Goal: Transaction & Acquisition: Purchase product/service

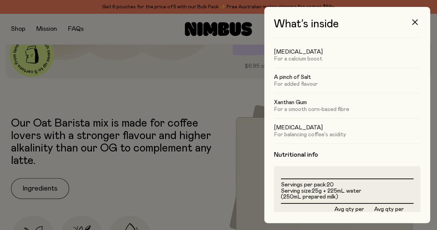
scroll to position [77, 0]
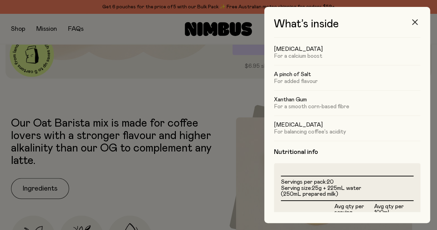
click at [414, 23] on icon "button" at bounding box center [415, 22] width 6 height 6
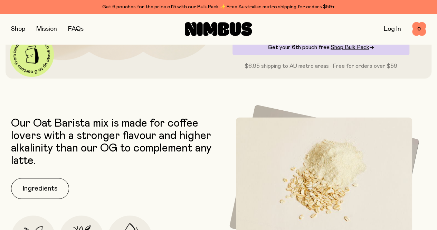
click at [19, 32] on button "button" at bounding box center [18, 29] width 14 height 10
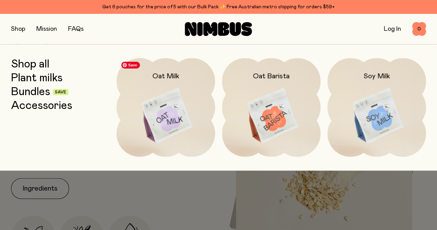
click at [163, 112] on img at bounding box center [165, 116] width 98 height 116
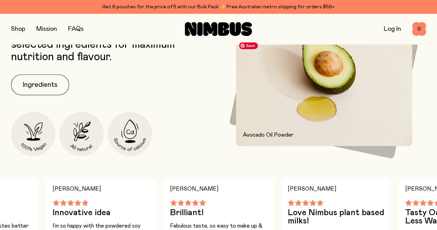
scroll to position [305, 0]
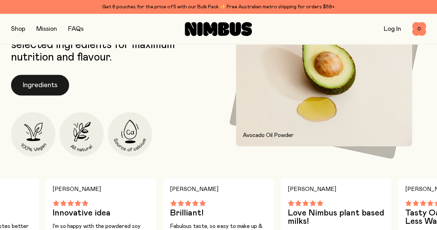
click at [40, 95] on button "Ingredients" at bounding box center [40, 85] width 58 height 21
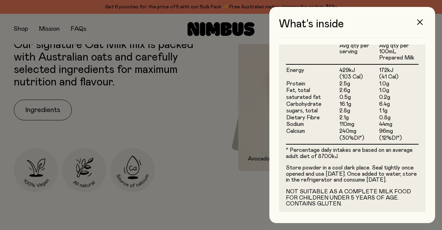
scroll to position [223, 0]
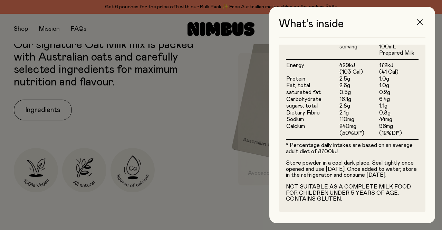
click at [419, 23] on icon "button" at bounding box center [420, 22] width 6 height 6
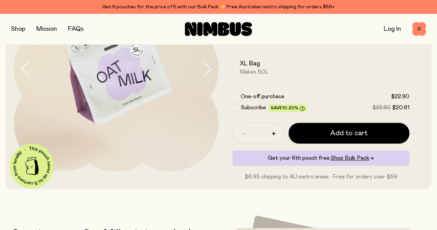
scroll to position [0, 0]
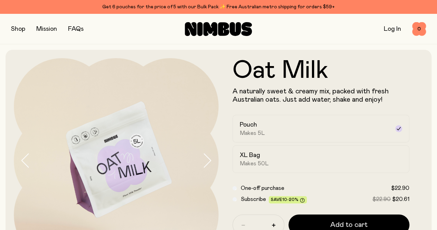
click at [21, 28] on button "button" at bounding box center [18, 29] width 14 height 10
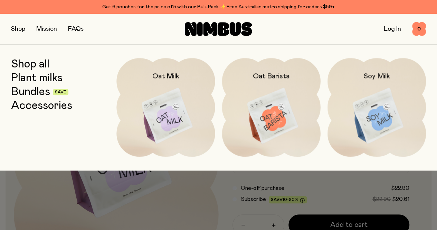
click at [36, 95] on link "Bundles" at bounding box center [30, 92] width 39 height 12
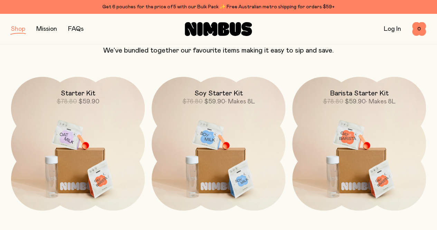
scroll to position [78, 0]
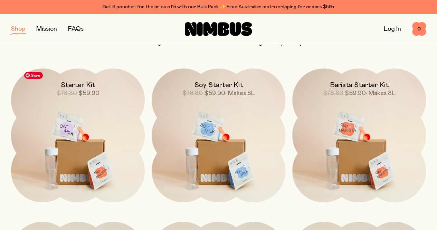
click at [74, 143] on img at bounding box center [78, 146] width 134 height 157
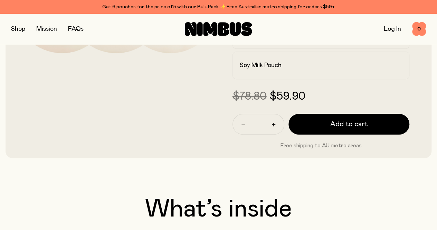
scroll to position [214, 0]
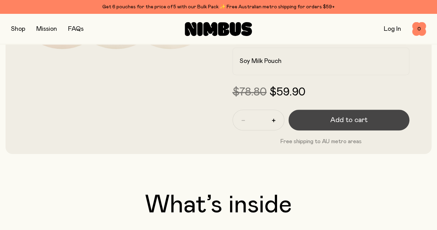
click at [331, 125] on span "Add to cart" at bounding box center [348, 120] width 37 height 10
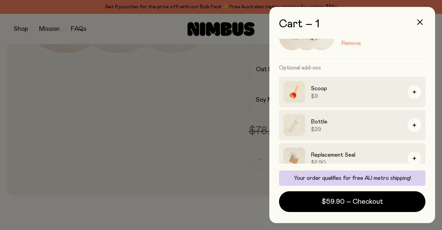
scroll to position [62, 0]
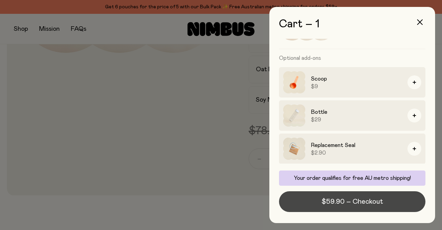
click at [354, 201] on span "$59.90 – Checkout" at bounding box center [351, 201] width 61 height 10
